Goal: Task Accomplishment & Management: Complete application form

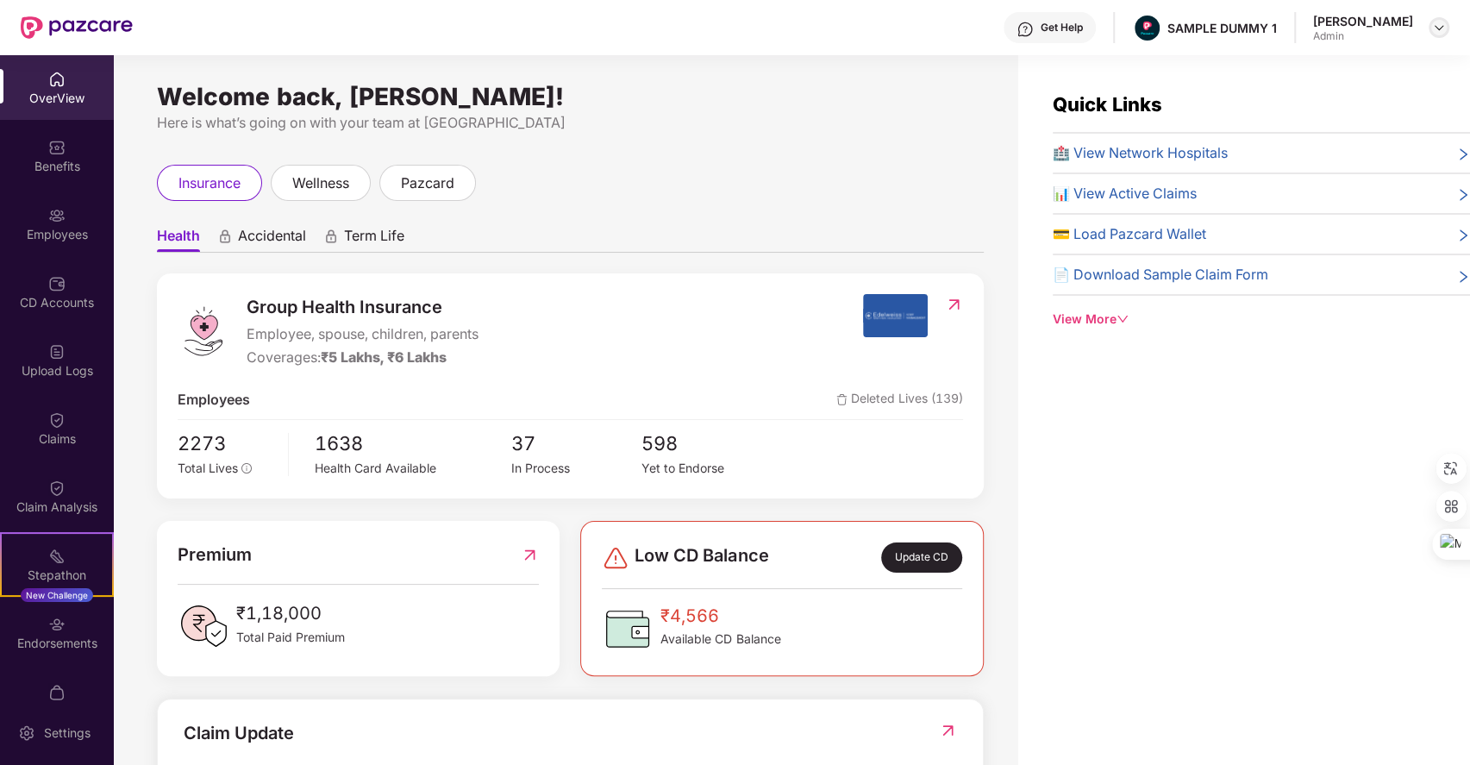
click at [1438, 23] on img at bounding box center [1439, 28] width 14 height 14
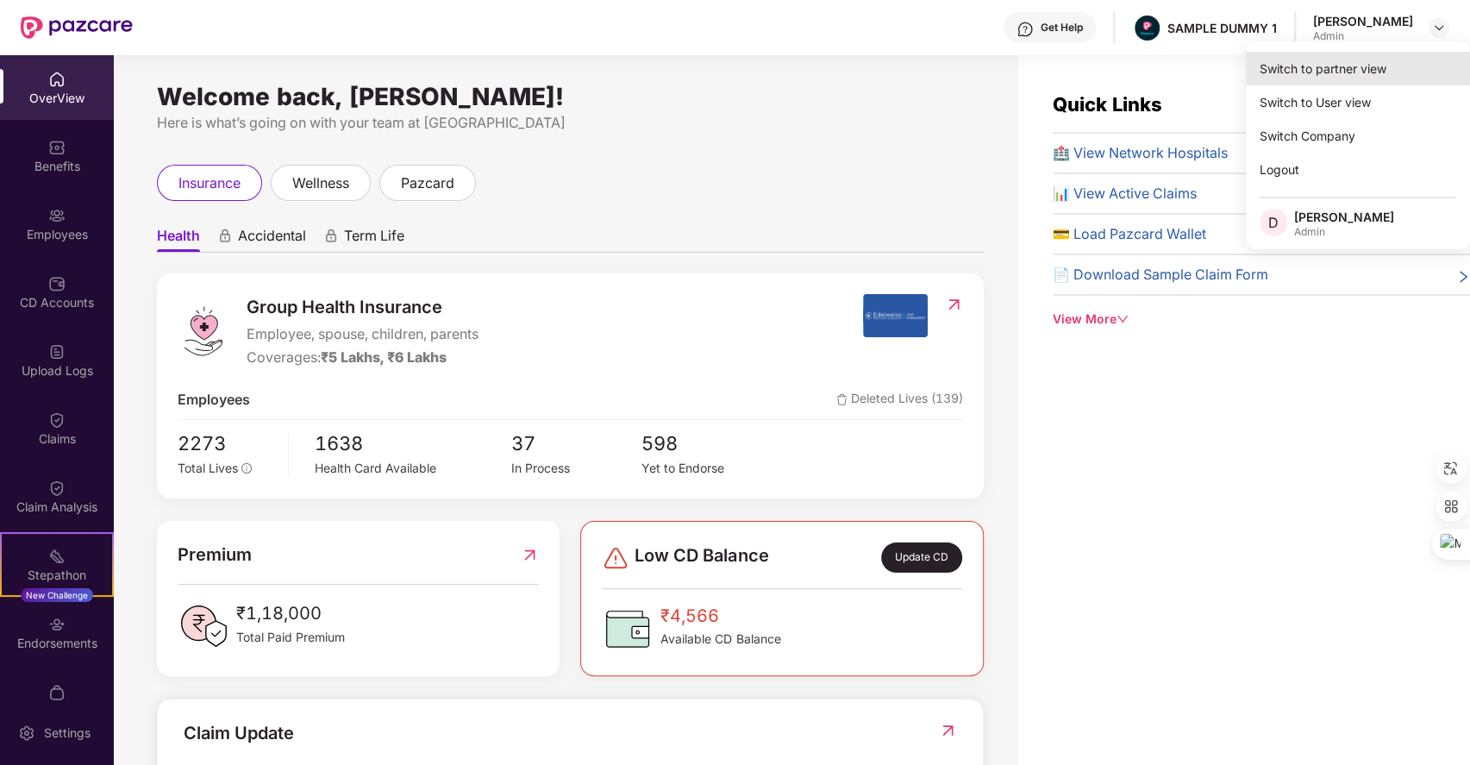
click at [1289, 73] on div "Switch to partner view" at bounding box center [1358, 69] width 224 height 34
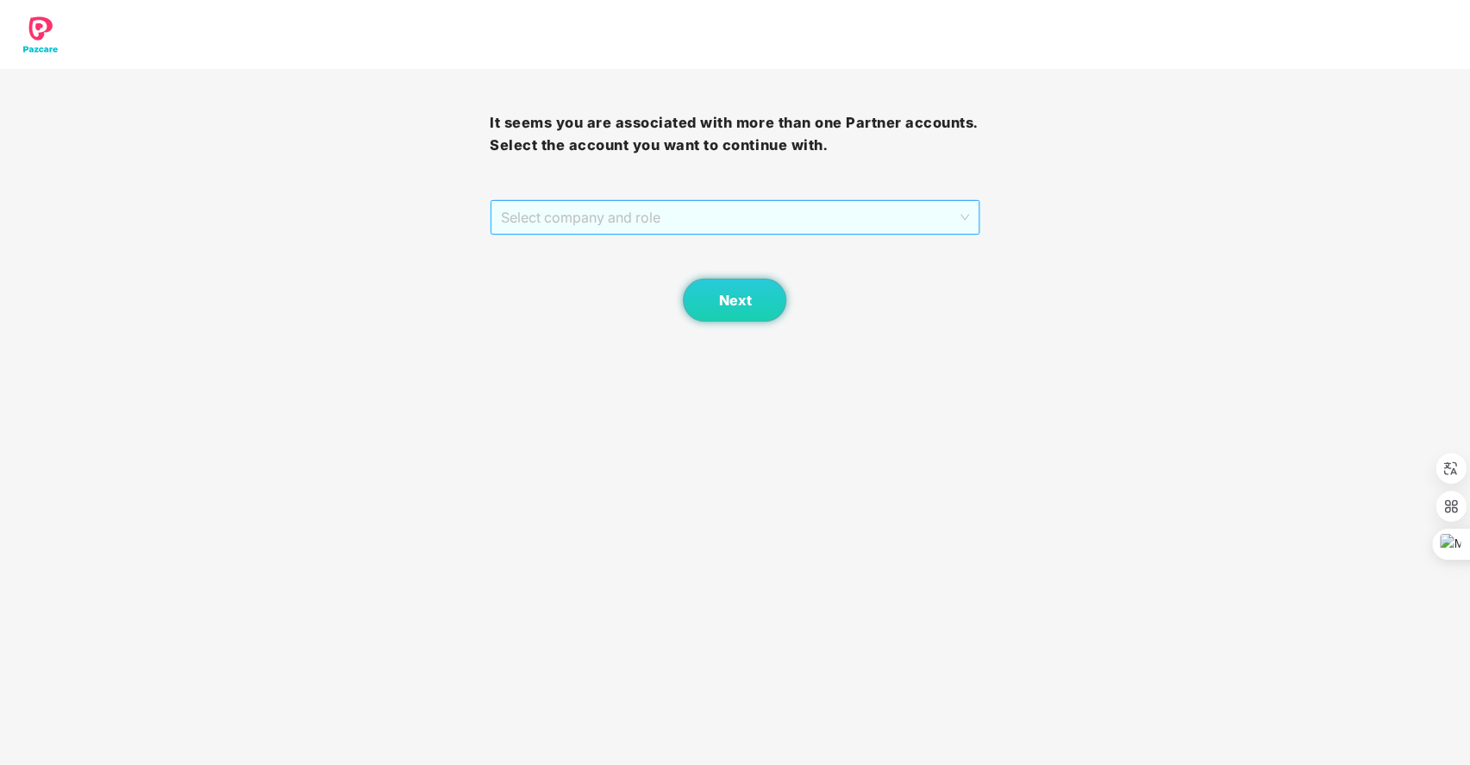
click at [780, 226] on span "Select company and role" at bounding box center [734, 217] width 467 height 33
click at [642, 254] on div "Pazcare - SALES" at bounding box center [734, 251] width 469 height 19
click at [723, 296] on span "Next" at bounding box center [734, 300] width 33 height 16
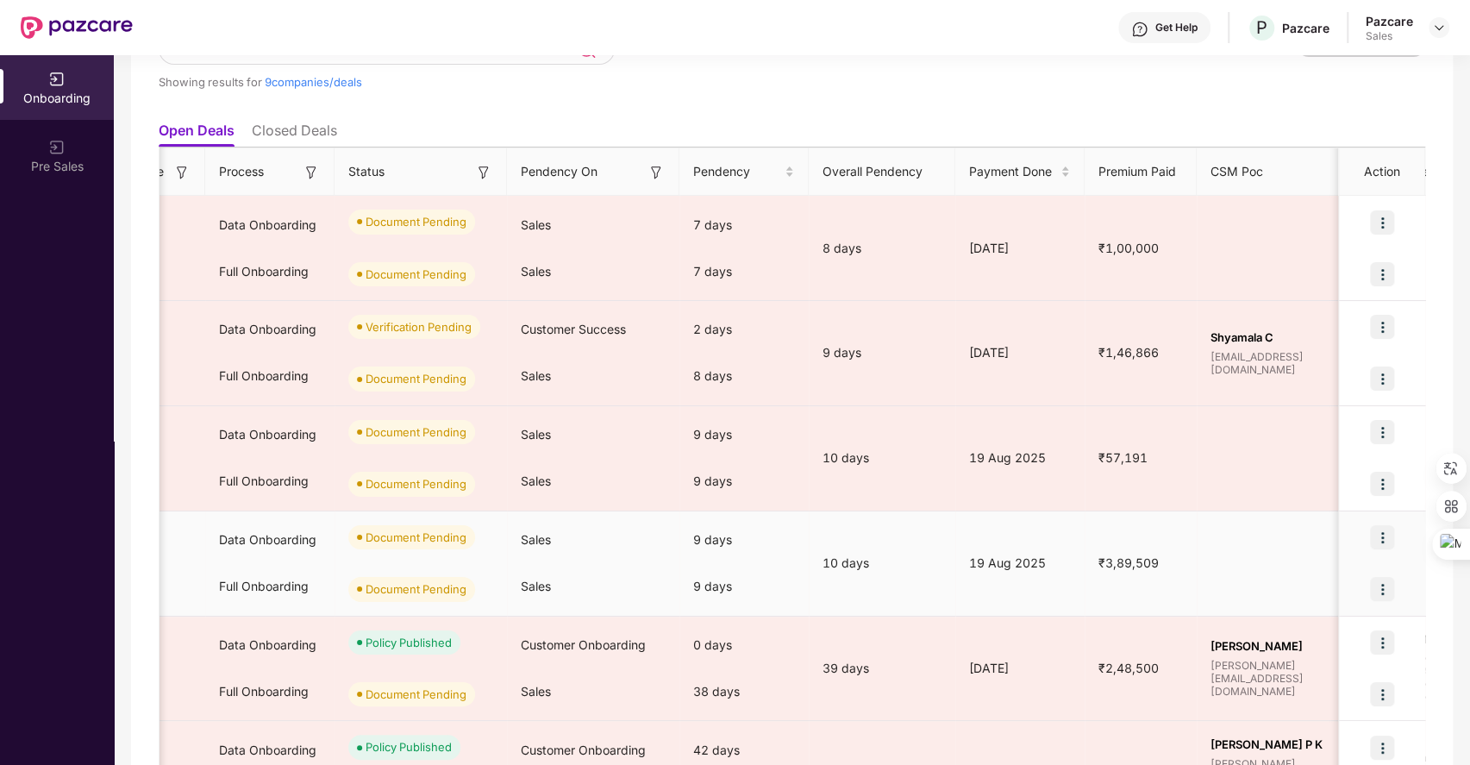
scroll to position [0, 348]
click at [1389, 540] on img at bounding box center [1382, 537] width 24 height 24
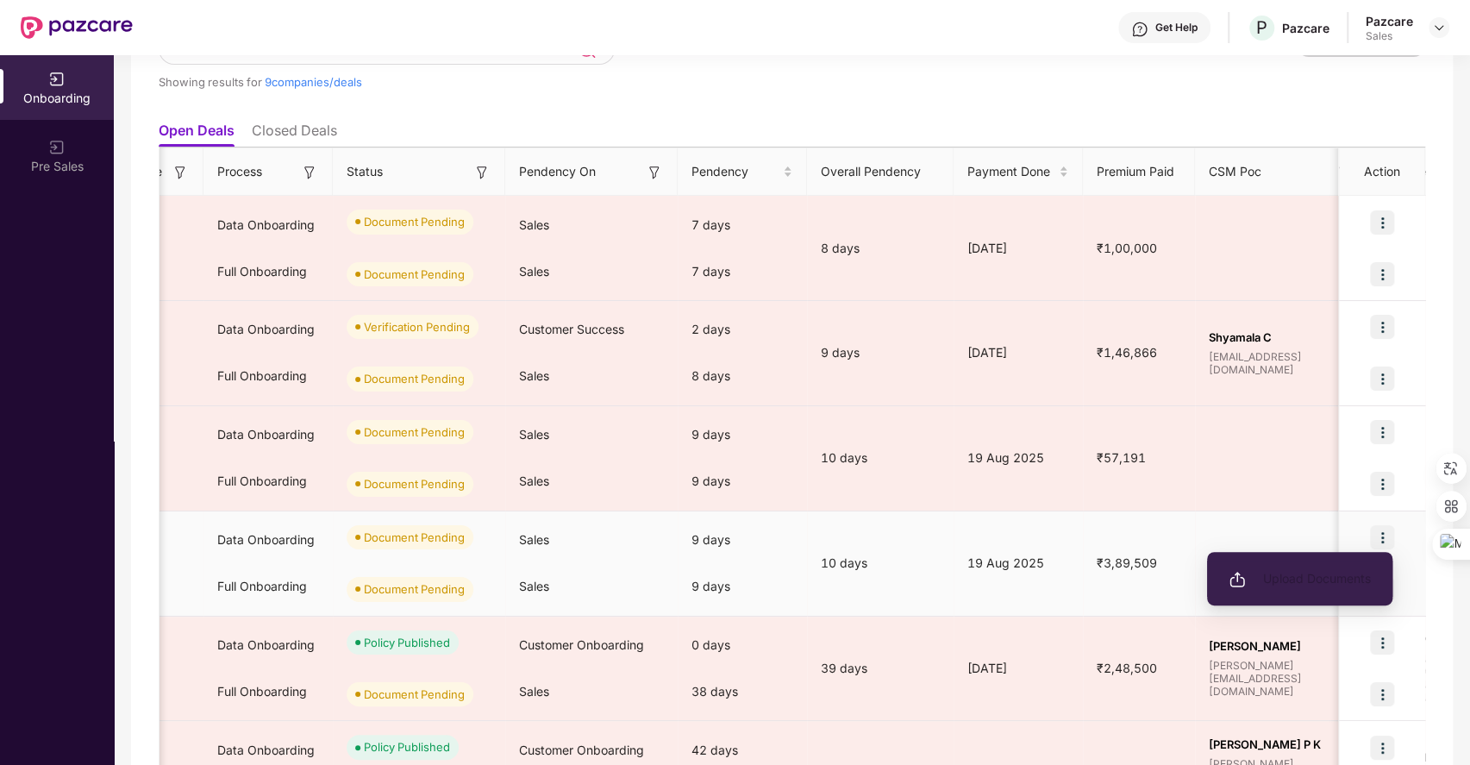
click at [1278, 576] on span "Upload Documents" at bounding box center [1299, 578] width 142 height 19
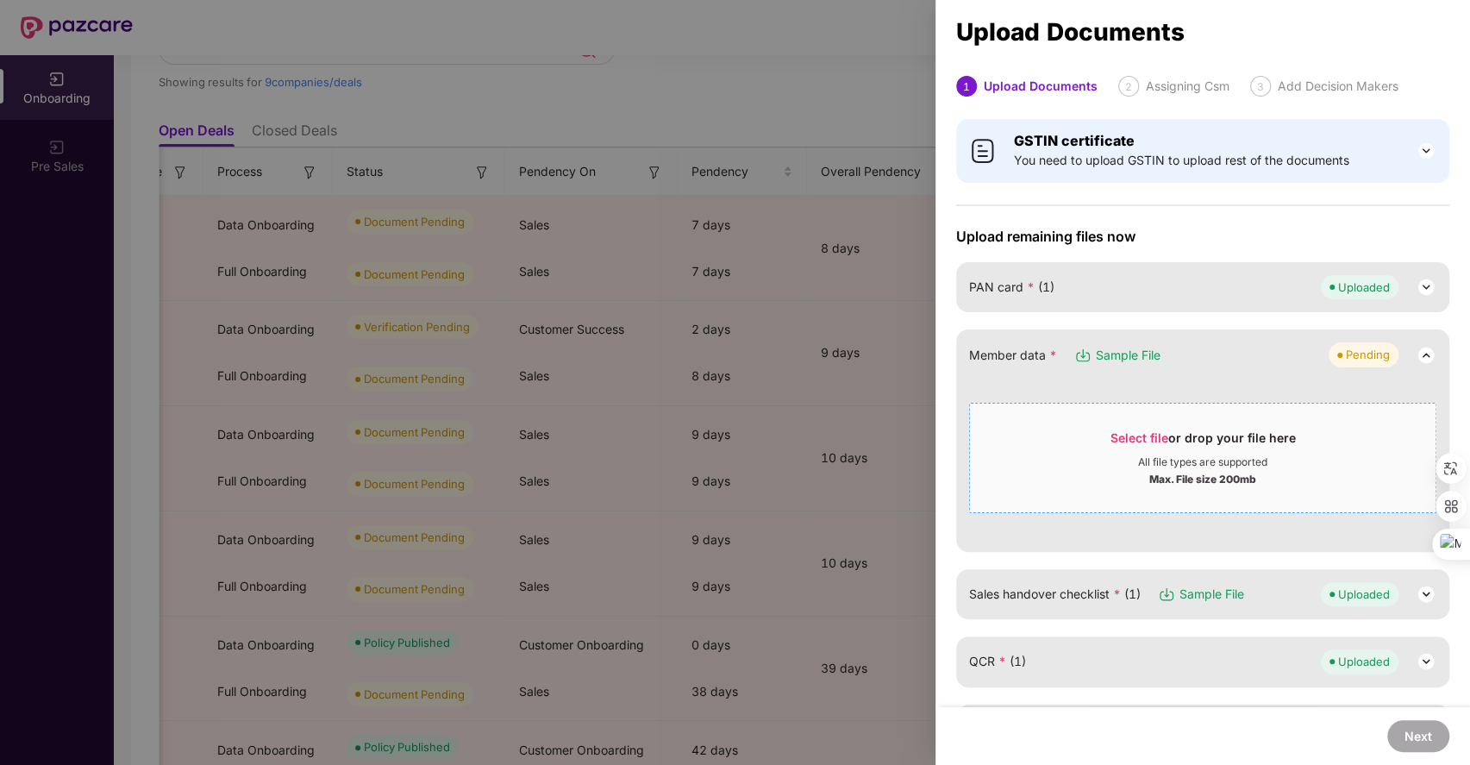
click at [1150, 429] on div "Select file or drop your file here" at bounding box center [1202, 442] width 185 height 26
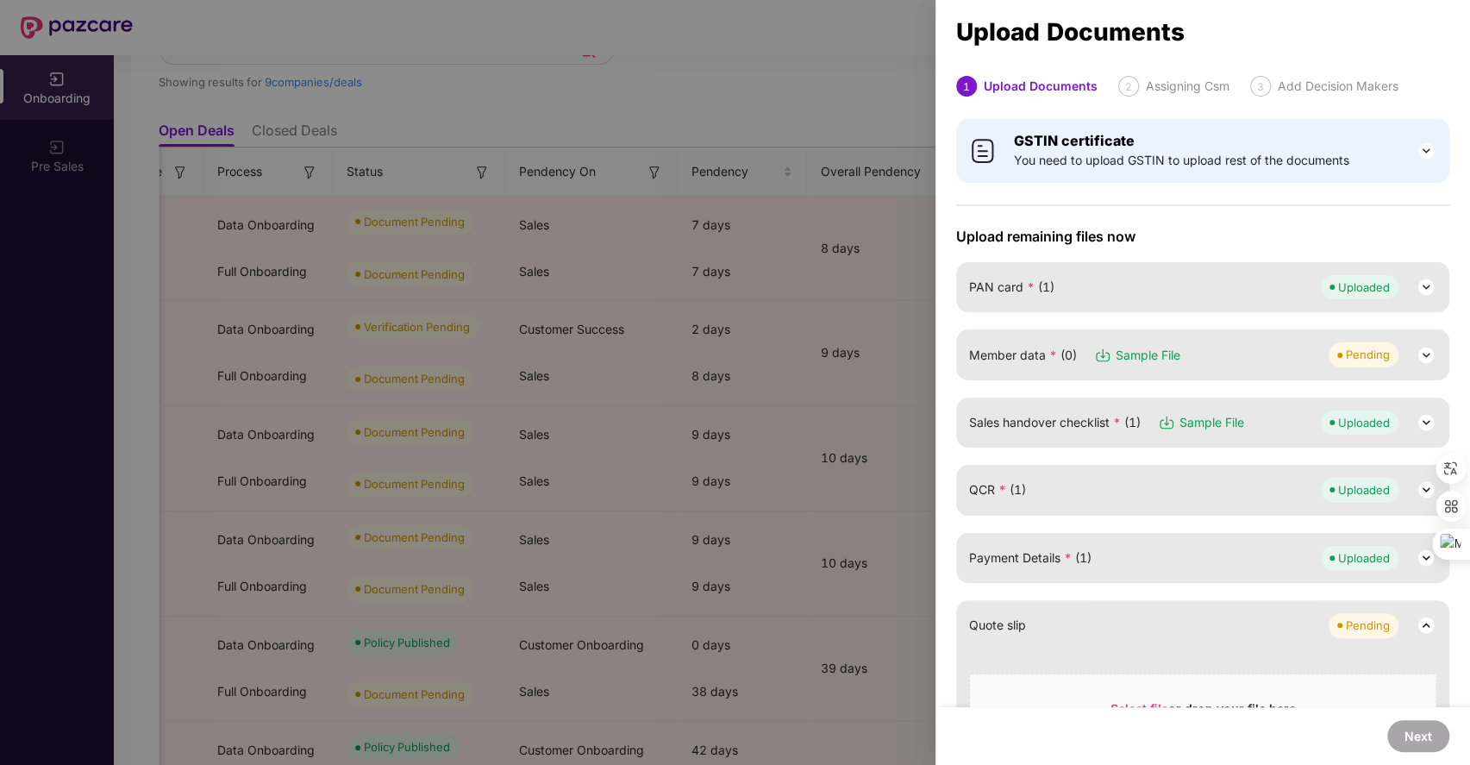
click at [856, 317] on div at bounding box center [735, 382] width 1470 height 765
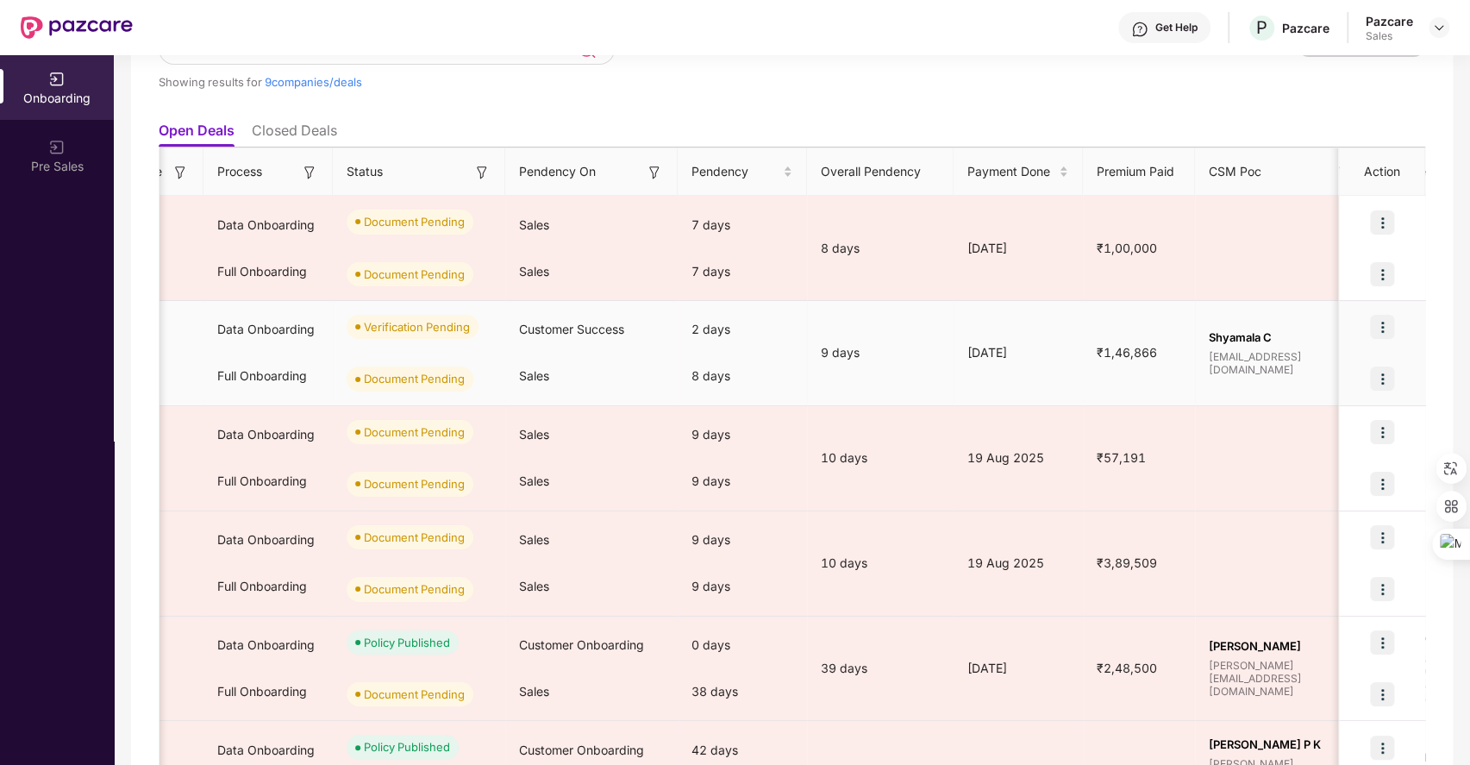
scroll to position [0, 0]
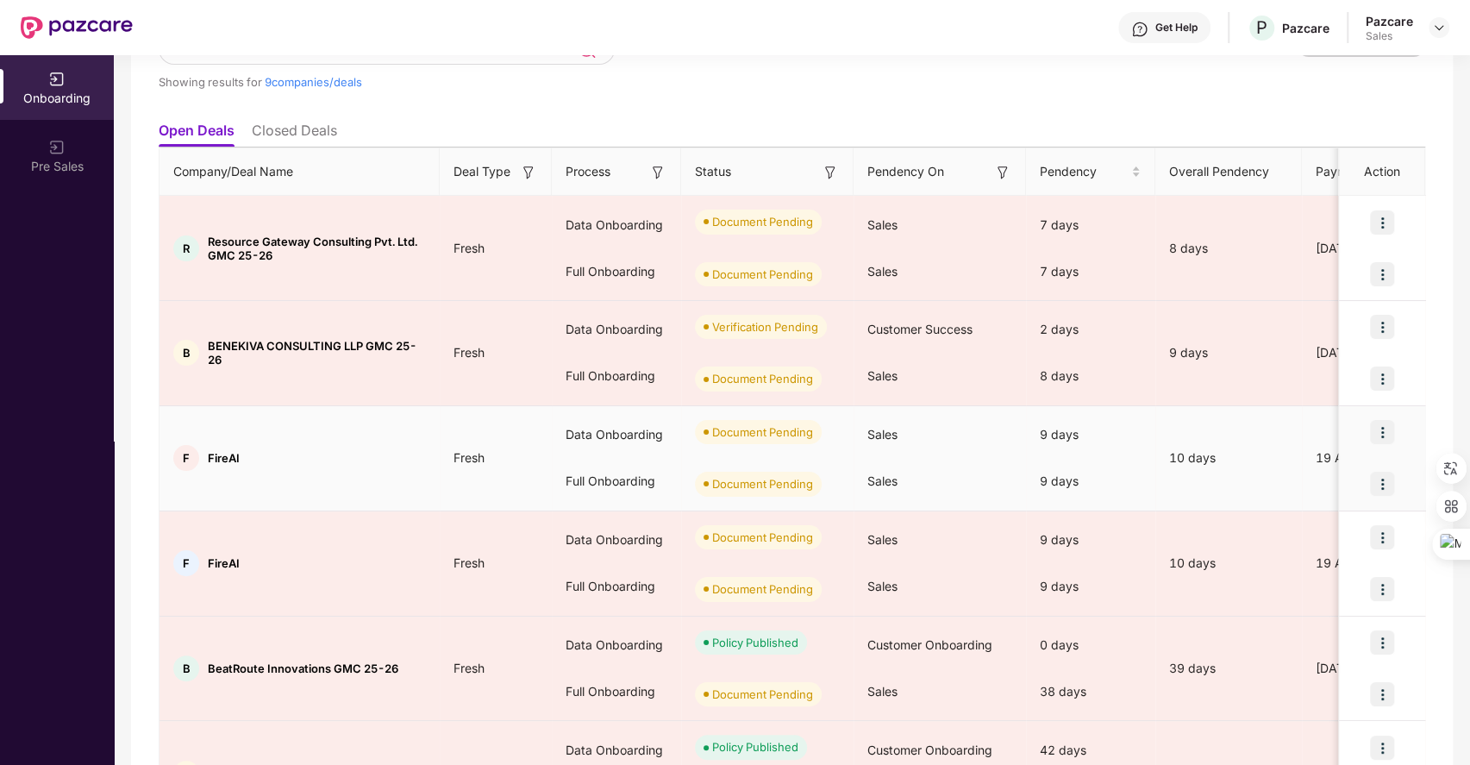
click at [1379, 440] on img at bounding box center [1382, 432] width 24 height 24
click at [1269, 490] on li "Upload Documents" at bounding box center [1299, 474] width 185 height 36
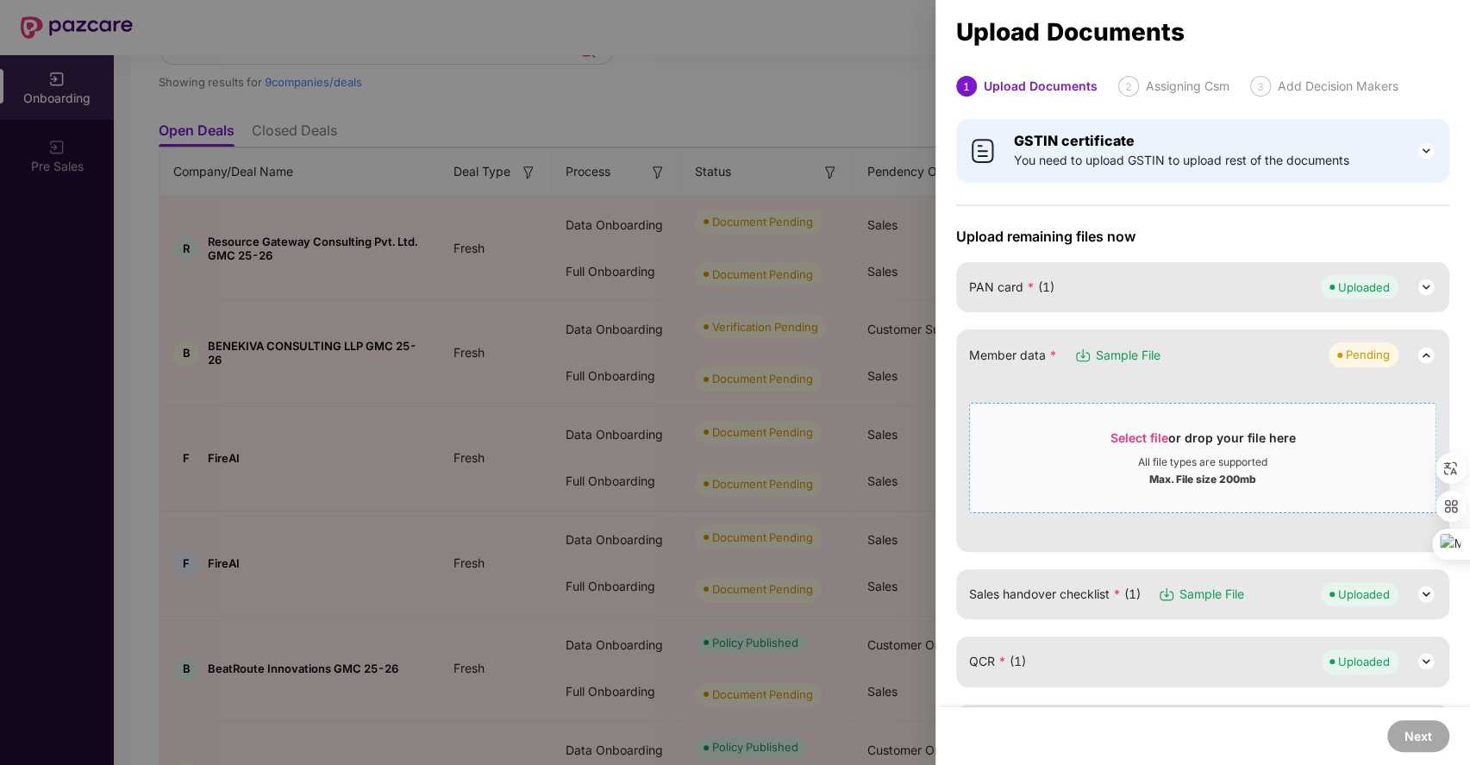
click at [1163, 430] on span "Select file" at bounding box center [1139, 437] width 58 height 15
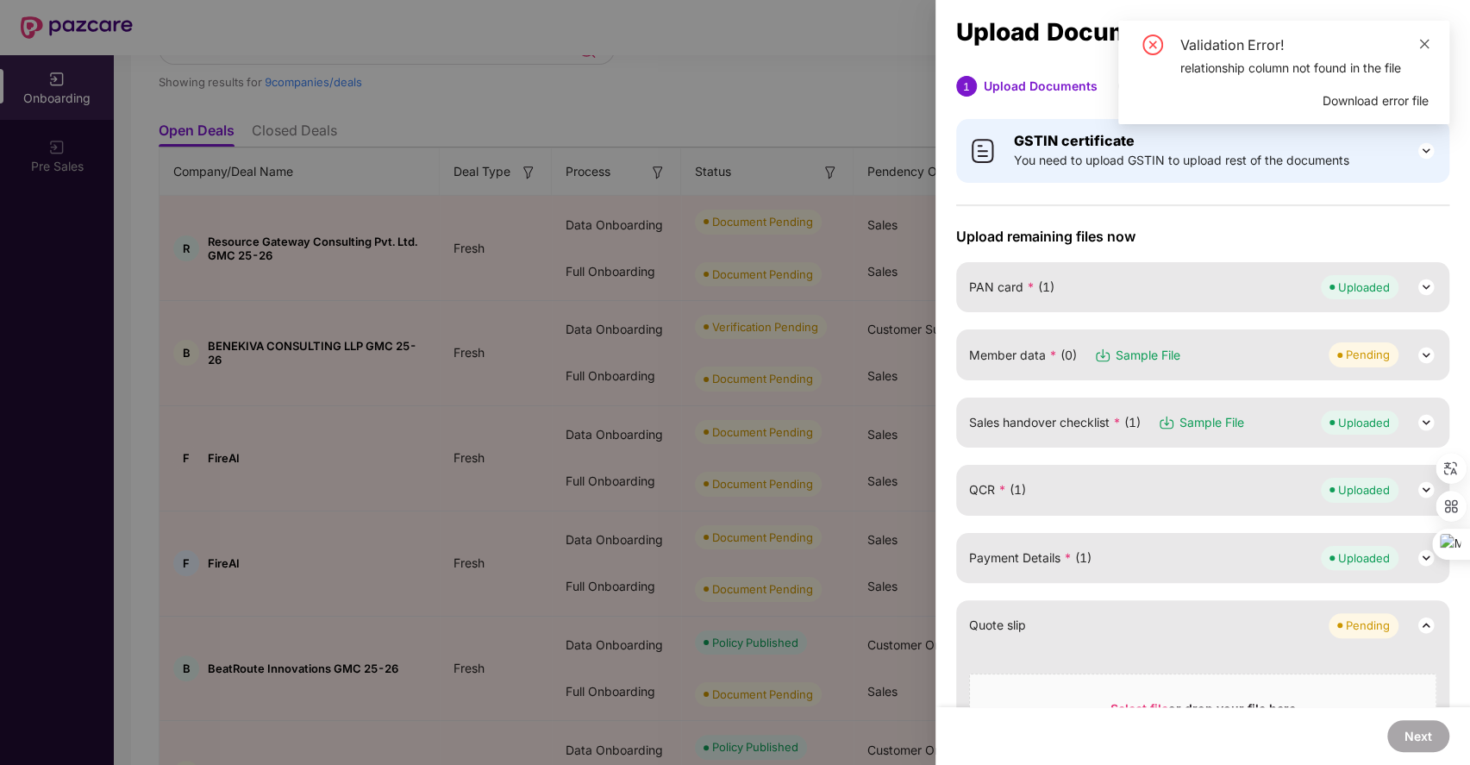
click at [1427, 39] on icon "close" at bounding box center [1424, 44] width 12 height 12
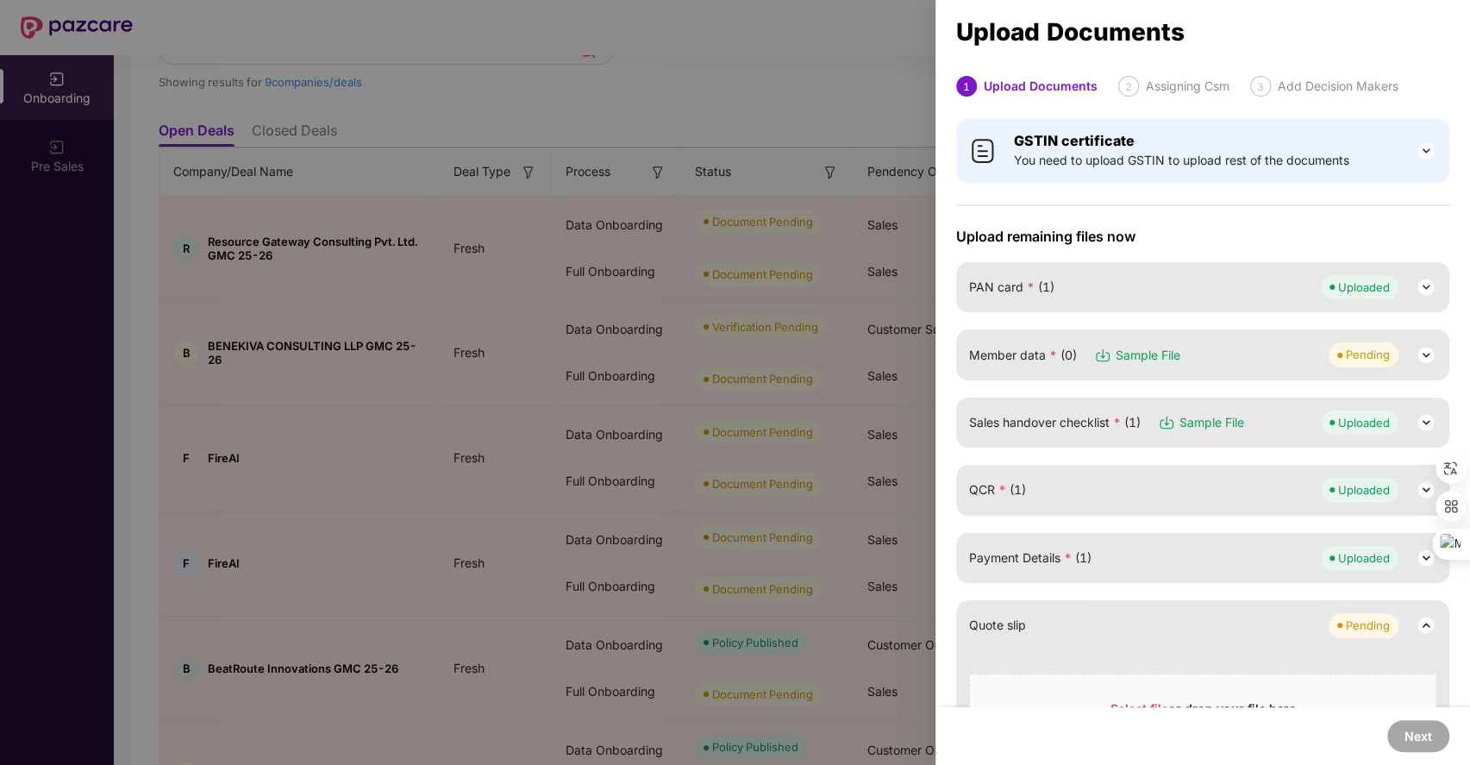
click at [702, 297] on div at bounding box center [735, 382] width 1470 height 765
